Goal: Task Accomplishment & Management: Complete application form

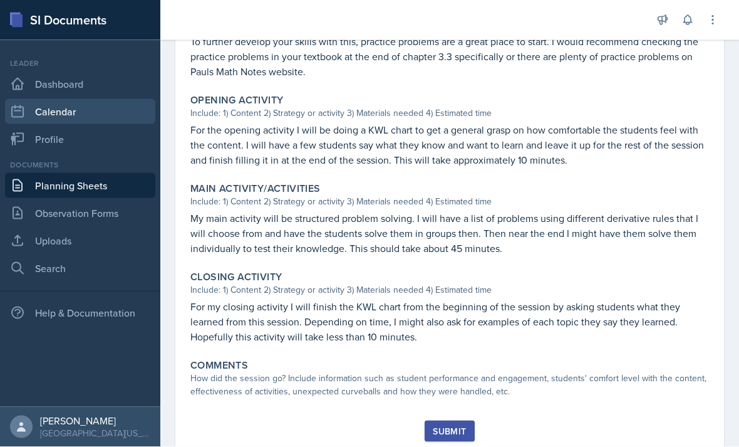
scroll to position [9, 0]
click at [146, 99] on link "Calendar" at bounding box center [80, 111] width 150 height 25
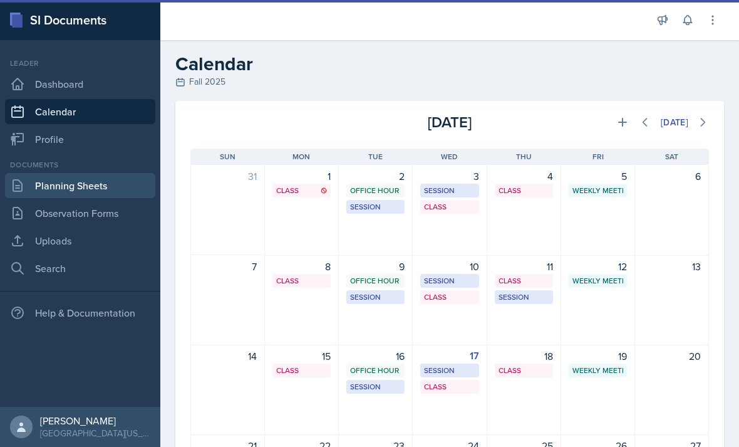
click at [114, 179] on link "Planning Sheets" at bounding box center [80, 185] width 150 height 25
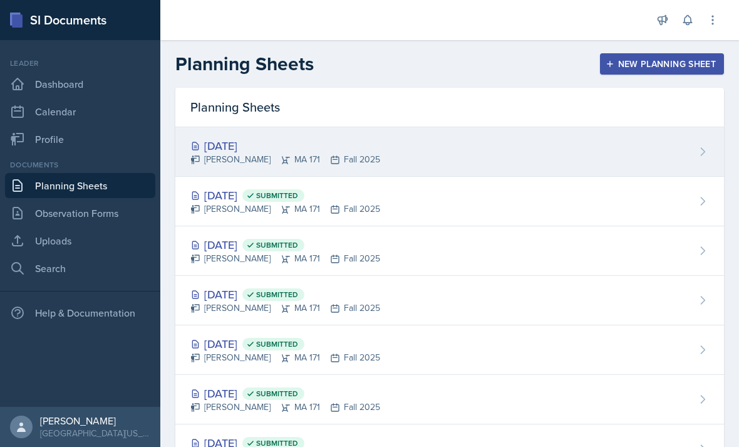
click at [215, 148] on div "[DATE]" at bounding box center [285, 145] width 190 height 17
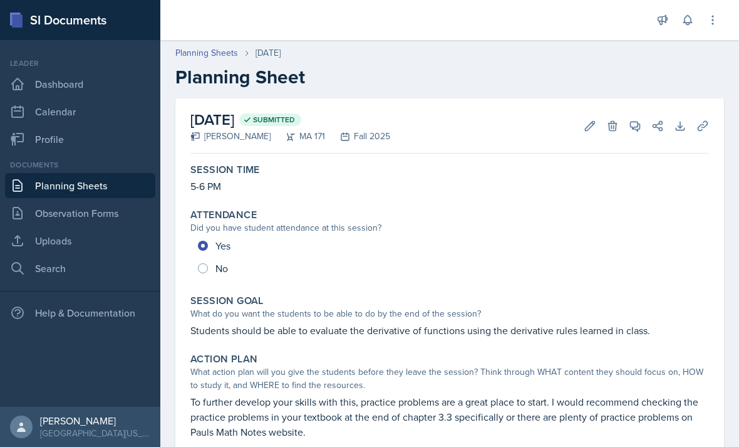
click at [135, 184] on link "Planning Sheets" at bounding box center [80, 185] width 150 height 25
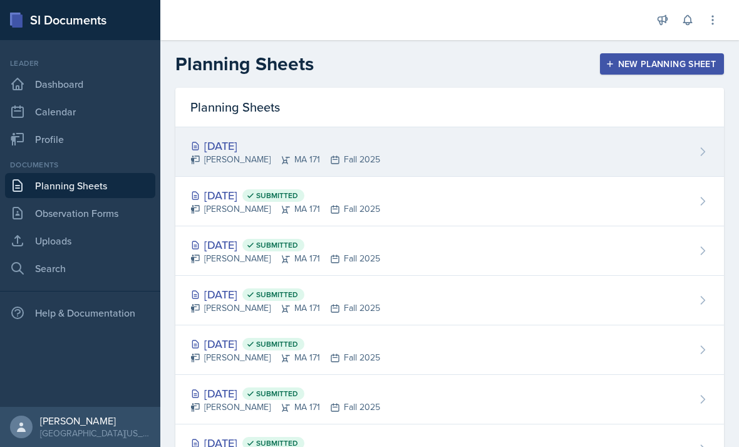
click at [380, 141] on div "[DATE] [PERSON_NAME] MA 171 Fall 2025" at bounding box center [449, 151] width 549 height 49
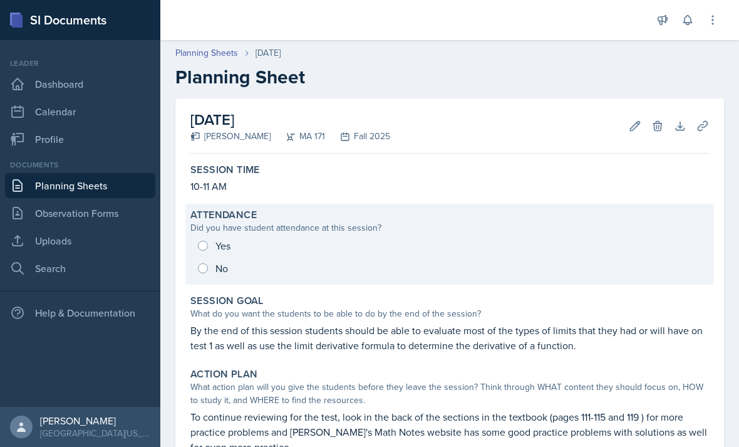
click at [213, 241] on div "Yes No" at bounding box center [449, 256] width 519 height 45
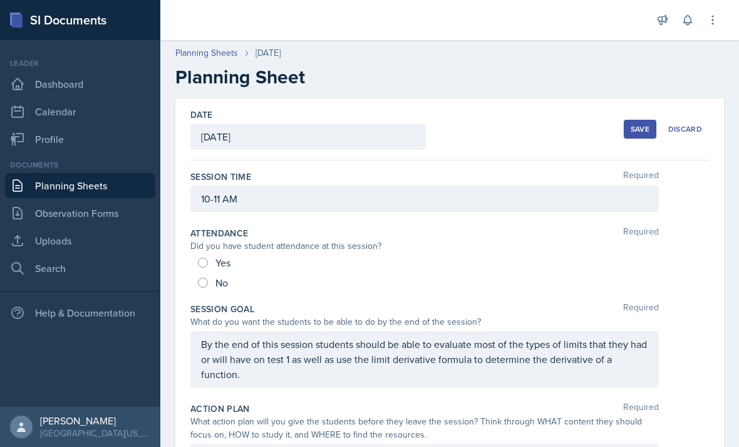
click at [206, 262] on input "Yes" at bounding box center [203, 263] width 10 height 10
radio input "true"
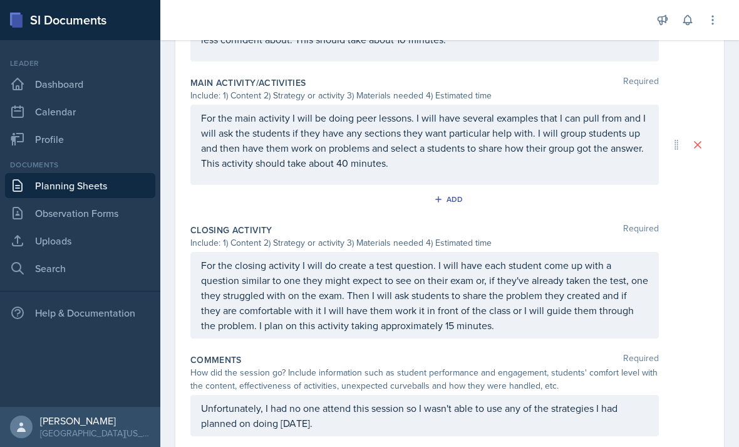
scroll to position [561, 0]
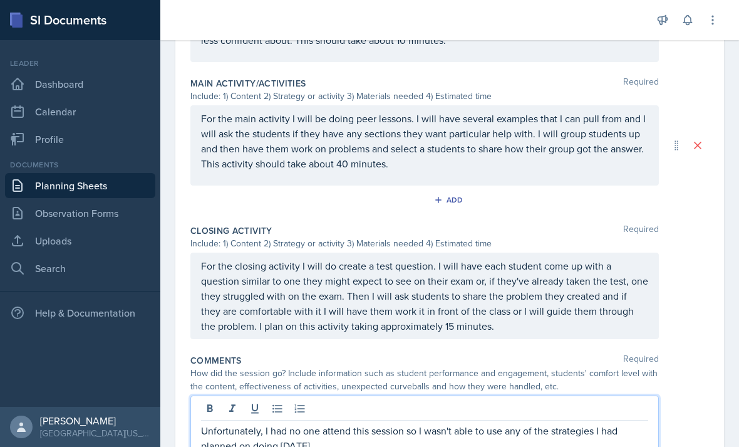
click at [312, 446] on html "SI Documents Leader Dashboard Calendar Profile Documents Planning Sheets Observ…" at bounding box center [369, 223] width 739 height 447
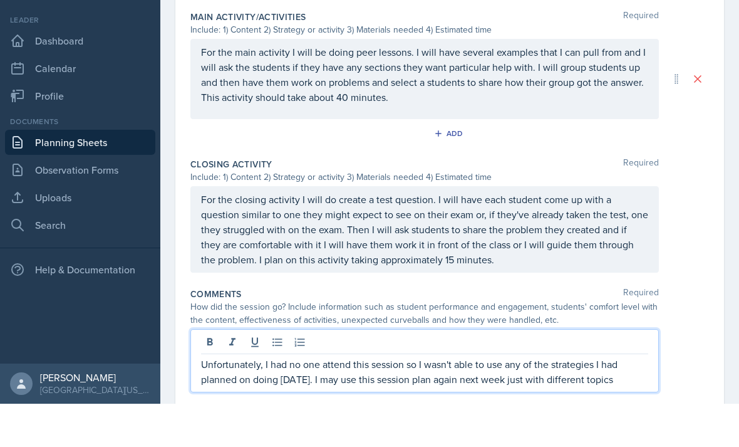
scroll to position [583, 0]
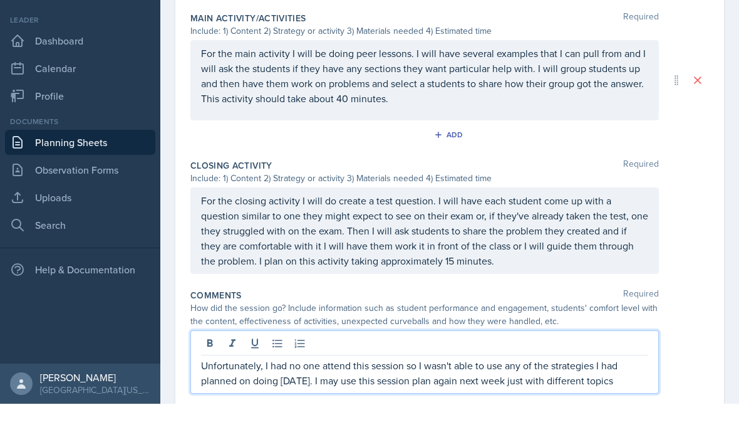
click at [373, 401] on p "Unfortunately, I had no one attend this session so I wasn't able to use any of …" at bounding box center [424, 416] width 447 height 30
click at [612, 345] on div "How did the session go? Include information such as student performance and eng…" at bounding box center [424, 358] width 469 height 26
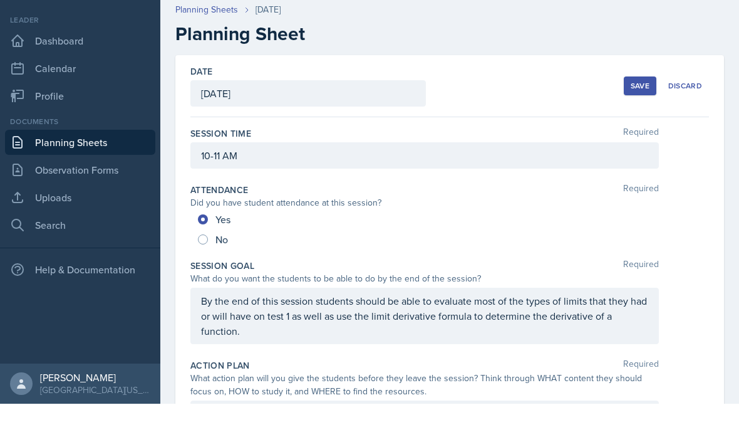
scroll to position [0, 0]
click at [637, 124] on div "Save" at bounding box center [640, 129] width 19 height 10
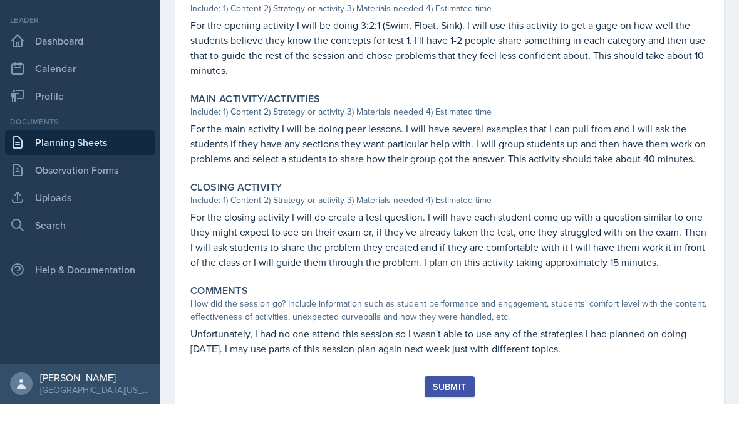
scroll to position [435, 0]
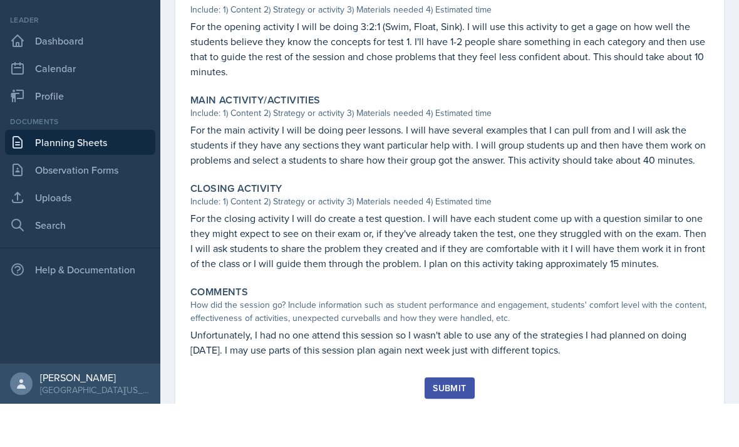
click at [448, 426] on div "Submit" at bounding box center [449, 431] width 33 height 10
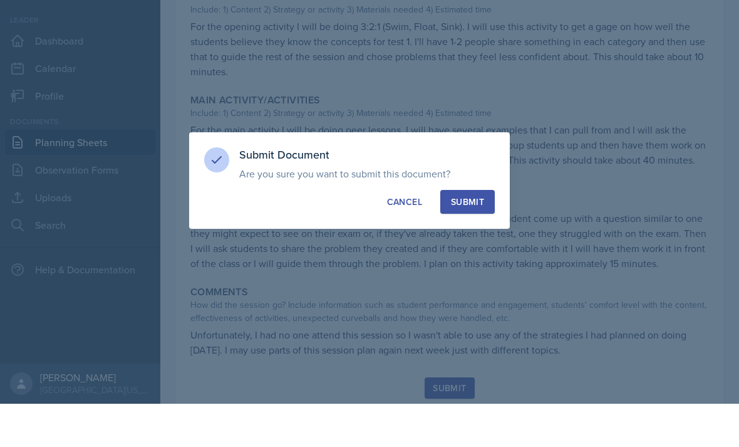
click at [471, 241] on div at bounding box center [369, 223] width 739 height 447
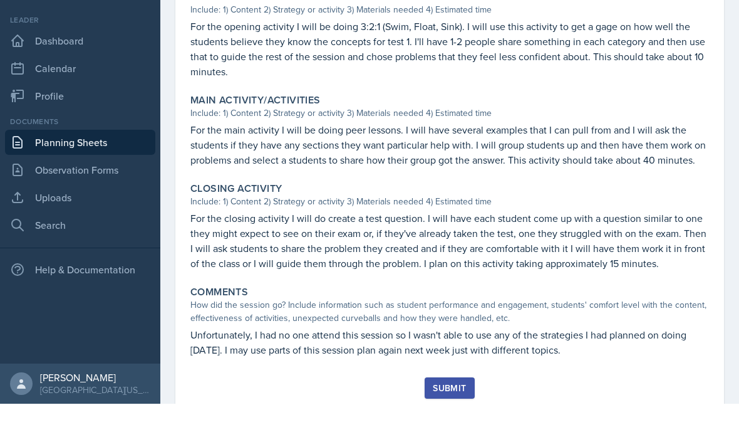
click at [448, 426] on div "Submit" at bounding box center [449, 431] width 33 height 10
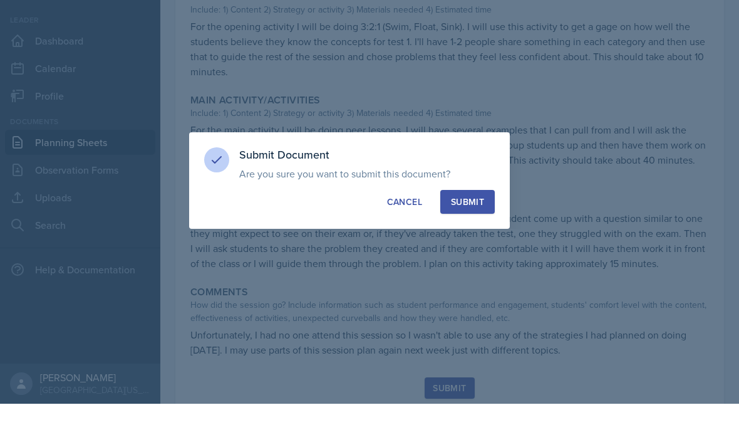
click at [481, 244] on div at bounding box center [369, 223] width 739 height 447
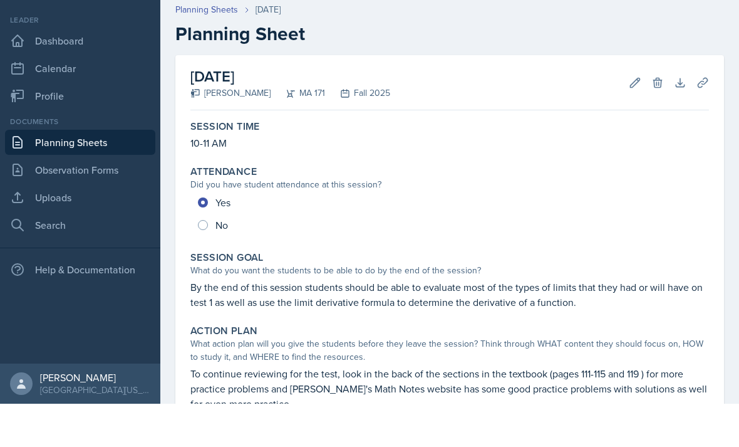
scroll to position [0, 0]
click at [134, 173] on link "Planning Sheets" at bounding box center [80, 185] width 150 height 25
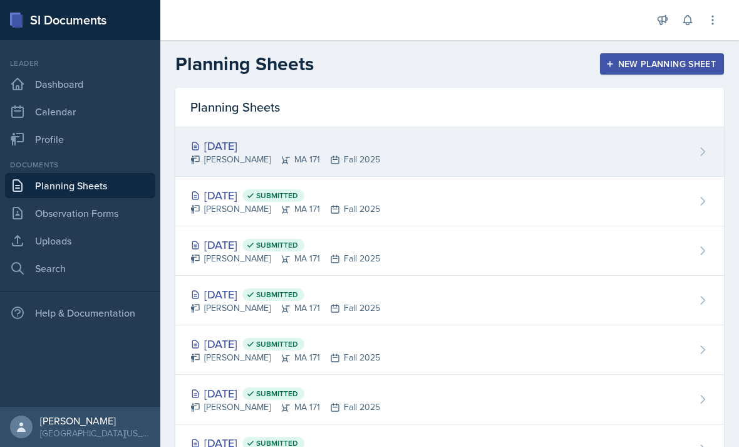
click at [274, 143] on div "Sep 17th, 2025" at bounding box center [285, 145] width 190 height 17
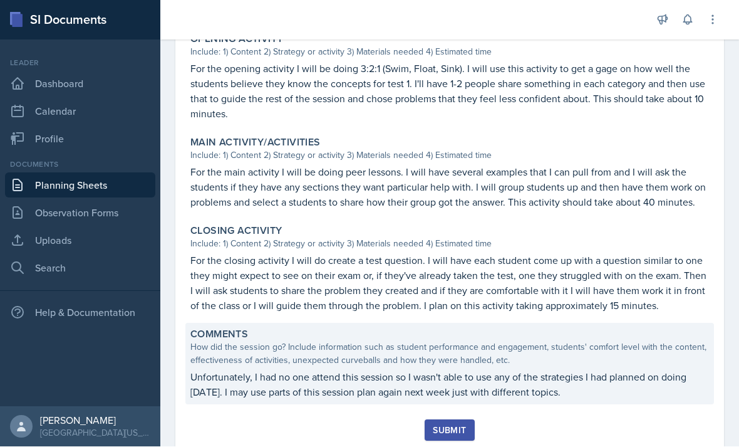
scroll to position [435, 0]
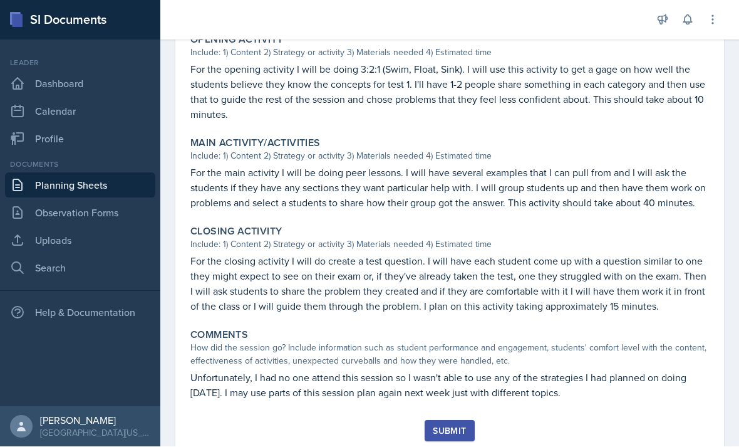
click at [439, 426] on div "Submit" at bounding box center [449, 431] width 33 height 10
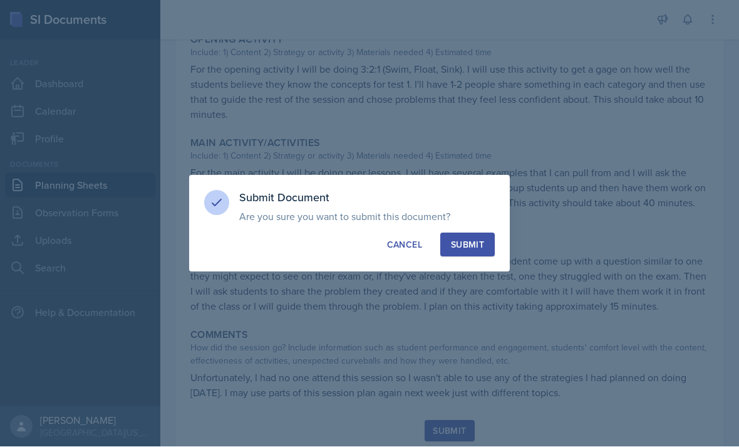
click at [467, 244] on div "Submit" at bounding box center [467, 245] width 33 height 13
radio input "true"
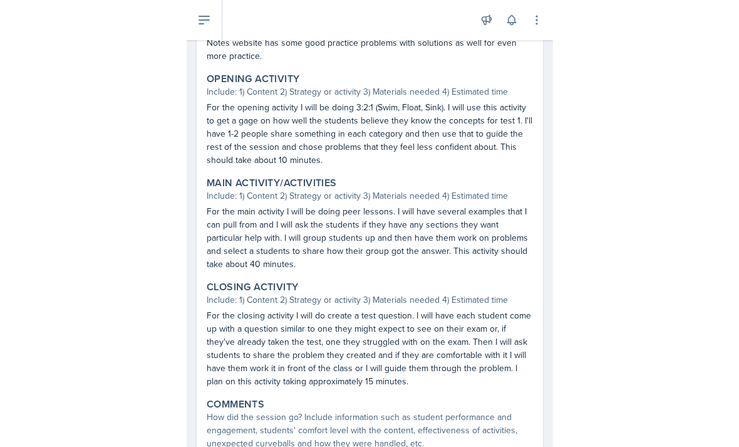
scroll to position [40, 0]
